Goal: Navigation & Orientation: Find specific page/section

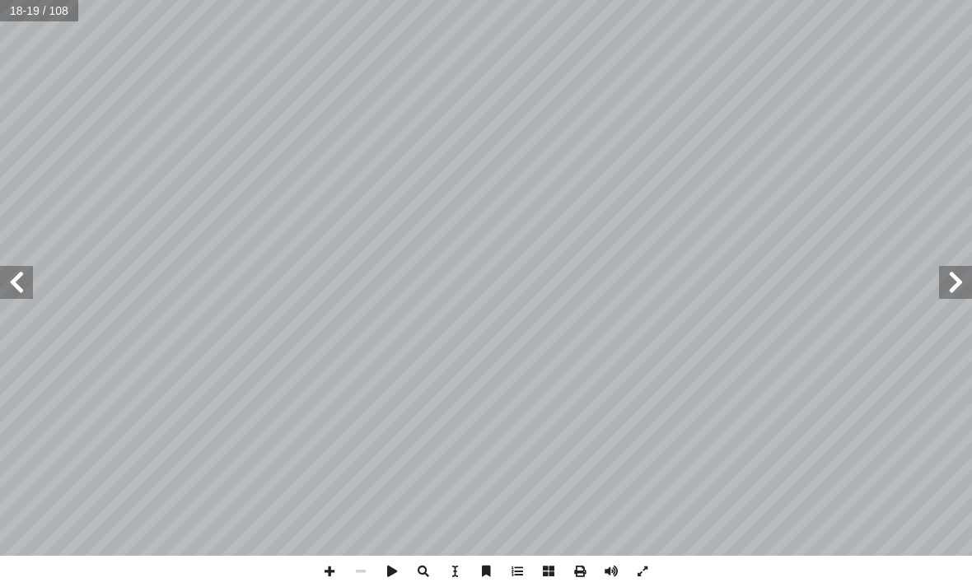
click at [948, 277] on span at bounding box center [955, 282] width 33 height 33
click at [948, 286] on span at bounding box center [955, 282] width 33 height 33
click at [949, 289] on span at bounding box center [955, 282] width 33 height 33
click at [964, 286] on span at bounding box center [955, 282] width 33 height 33
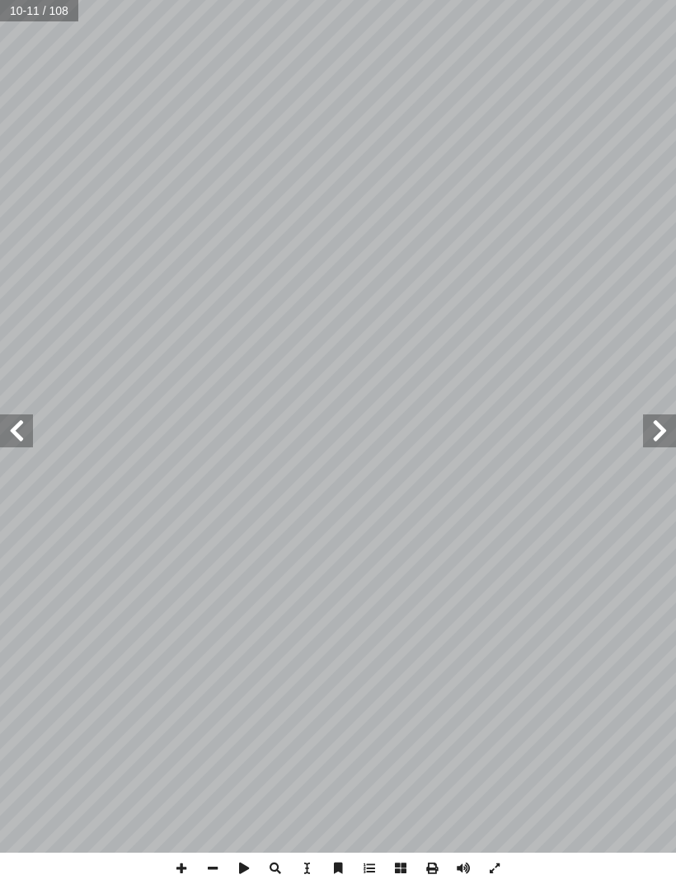
click at [8, 438] on span at bounding box center [16, 430] width 33 height 33
click at [24, 433] on span at bounding box center [16, 430] width 33 height 33
click at [31, 430] on span at bounding box center [16, 430] width 33 height 33
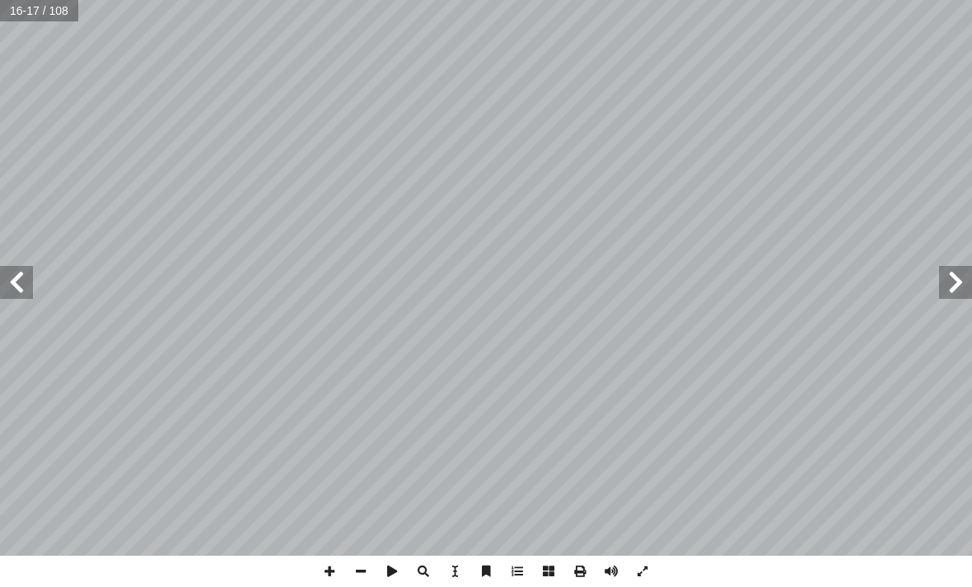
click at [16, 267] on span at bounding box center [16, 282] width 33 height 33
